Goal: Use online tool/utility

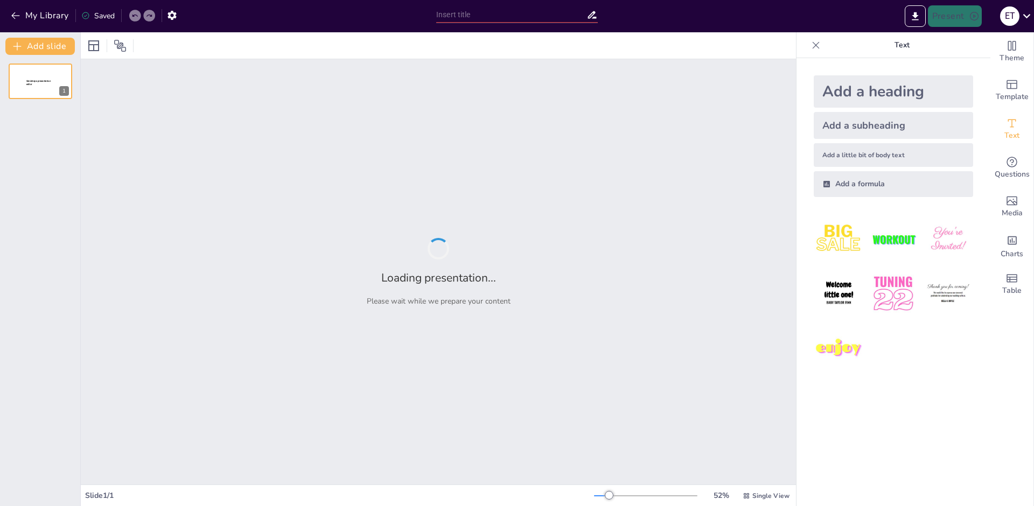
type input "Imported Занятие 1_академическое письмо.pptx"
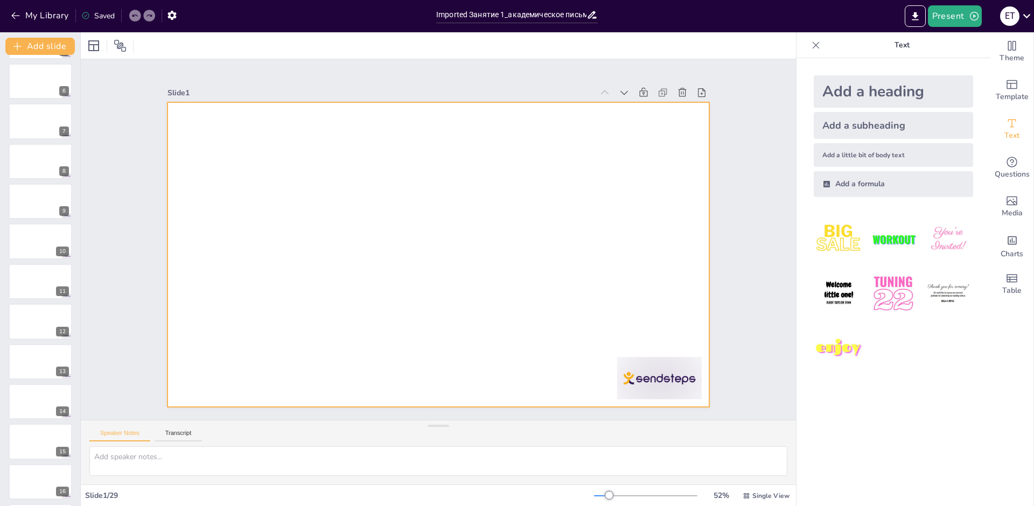
scroll to position [269, 0]
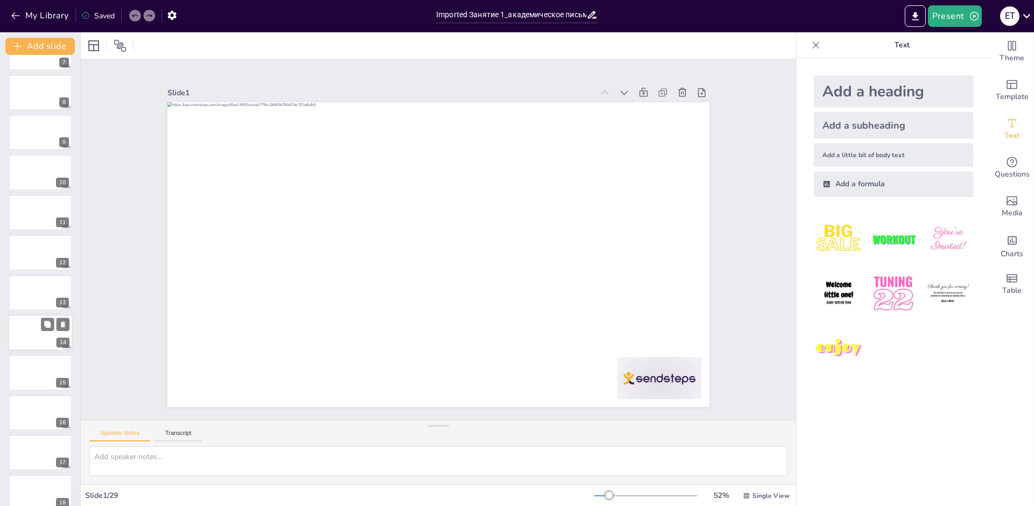
click at [38, 325] on div at bounding box center [40, 333] width 65 height 37
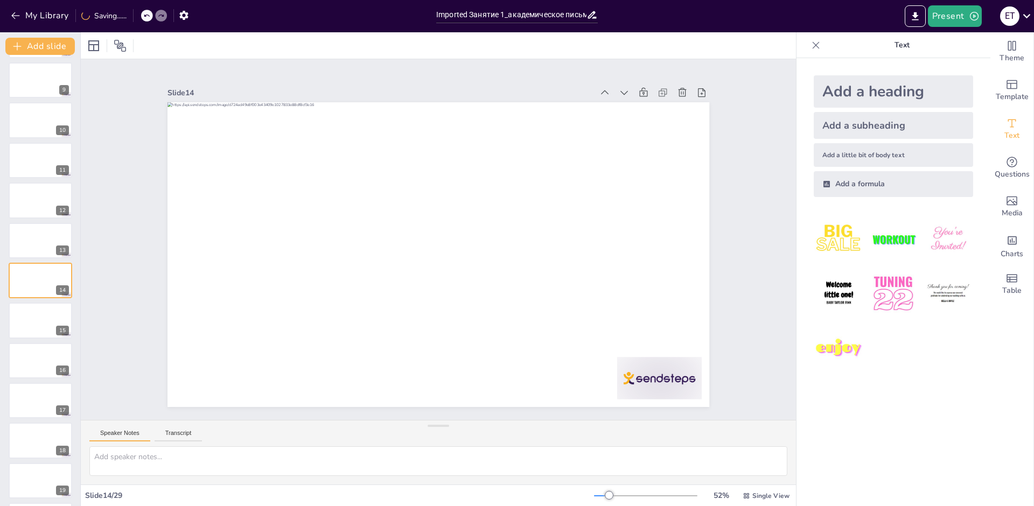
click at [114, 432] on button "Speaker Notes" at bounding box center [119, 436] width 61 height 12
click at [167, 435] on button "Transcript" at bounding box center [179, 436] width 48 height 12
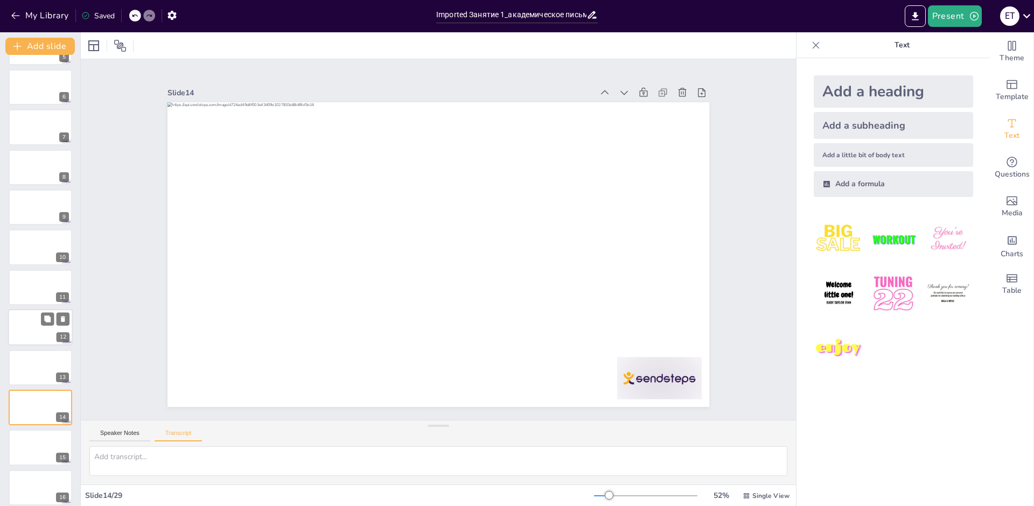
scroll to position [0, 0]
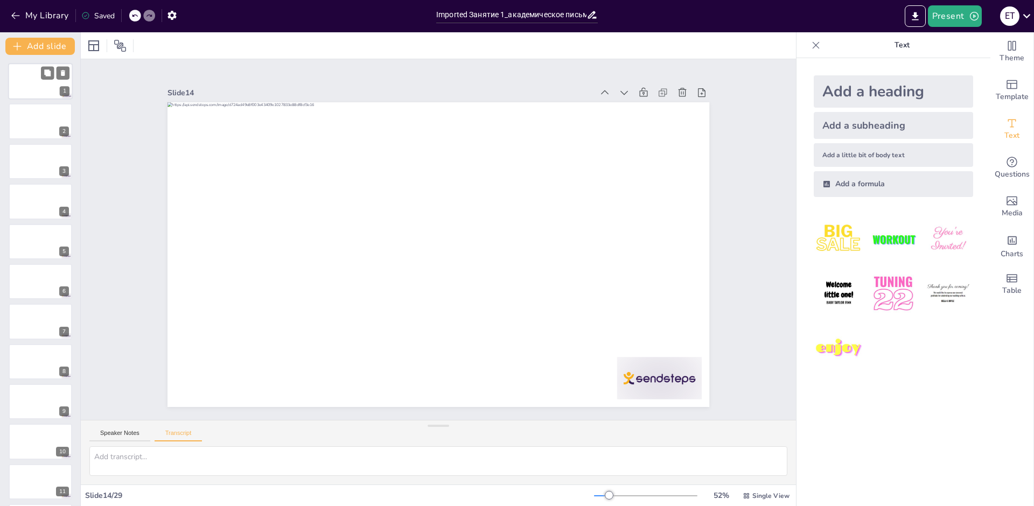
click at [29, 90] on div at bounding box center [40, 81] width 65 height 37
click at [34, 123] on div at bounding box center [40, 121] width 65 height 37
click at [26, 168] on div at bounding box center [40, 161] width 65 height 37
click at [24, 208] on div at bounding box center [40, 201] width 65 height 37
click at [25, 254] on div at bounding box center [40, 241] width 65 height 37
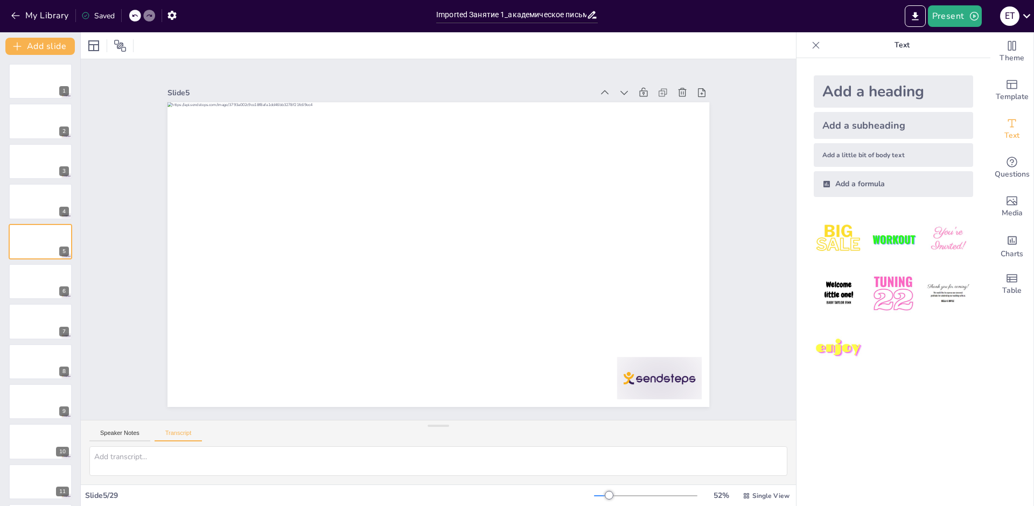
click at [1009, 88] on icon "Add ready made slides" at bounding box center [1012, 84] width 11 height 9
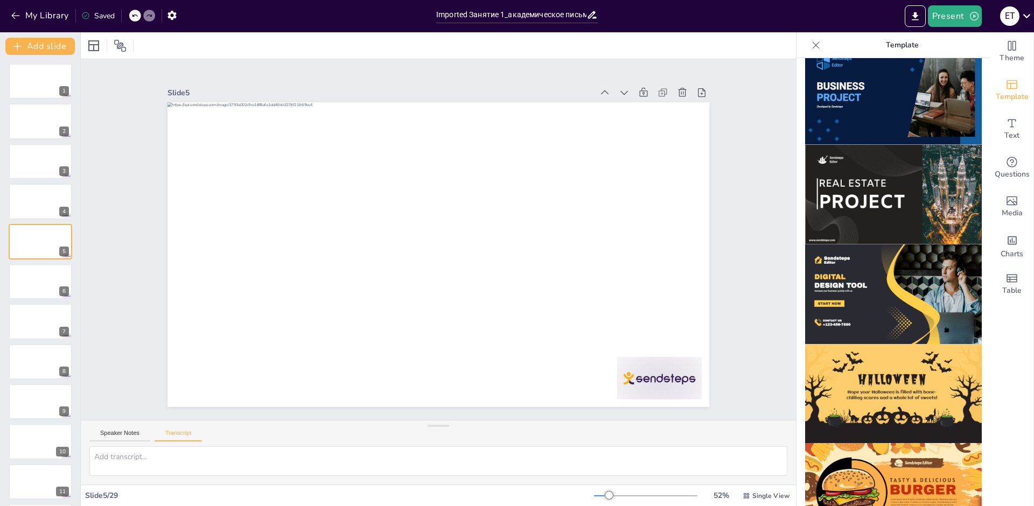
scroll to position [920, 0]
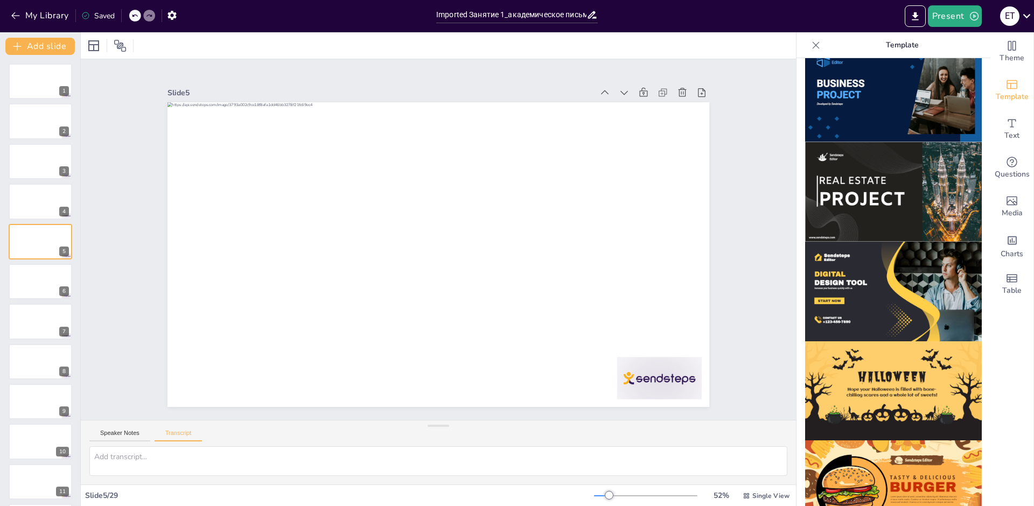
click at [858, 286] on img at bounding box center [893, 292] width 177 height 100
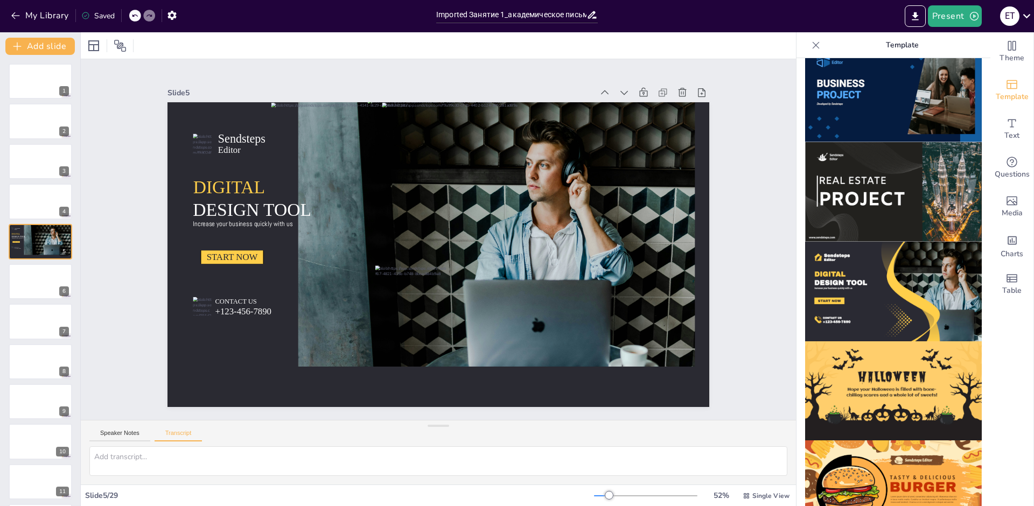
click at [810, 48] on icon at bounding box center [815, 45] width 11 height 11
